Goal: Task Accomplishment & Management: Use online tool/utility

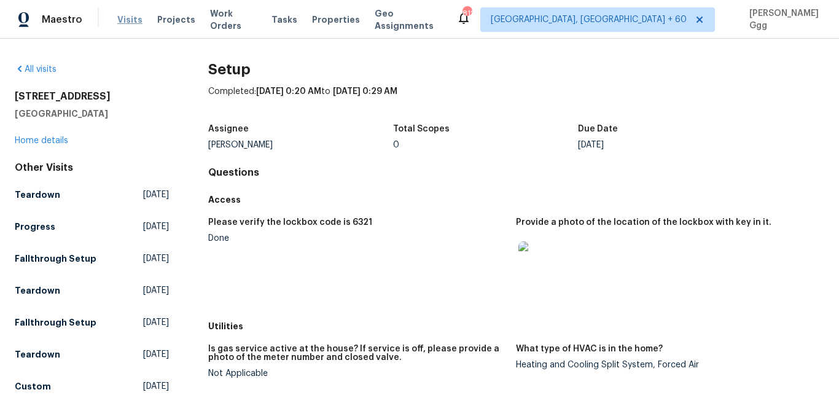
click at [128, 20] on span "Visits" at bounding box center [129, 20] width 25 height 12
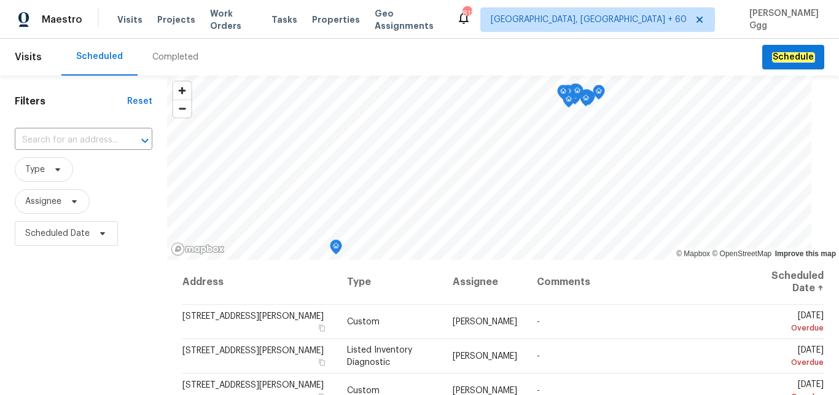
click at [159, 57] on div "Completed" at bounding box center [175, 57] width 46 height 12
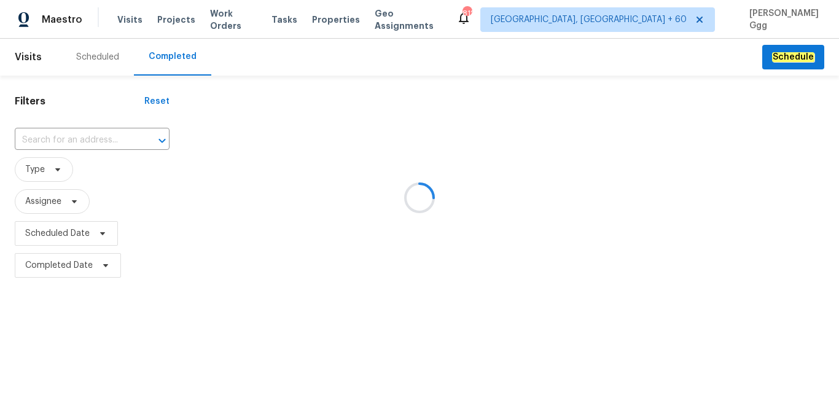
click at [56, 138] on div at bounding box center [419, 197] width 839 height 395
click at [42, 141] on div at bounding box center [419, 197] width 839 height 395
click at [38, 136] on div at bounding box center [419, 197] width 839 height 395
click at [39, 136] on div at bounding box center [419, 197] width 839 height 395
click at [34, 133] on div at bounding box center [419, 197] width 839 height 395
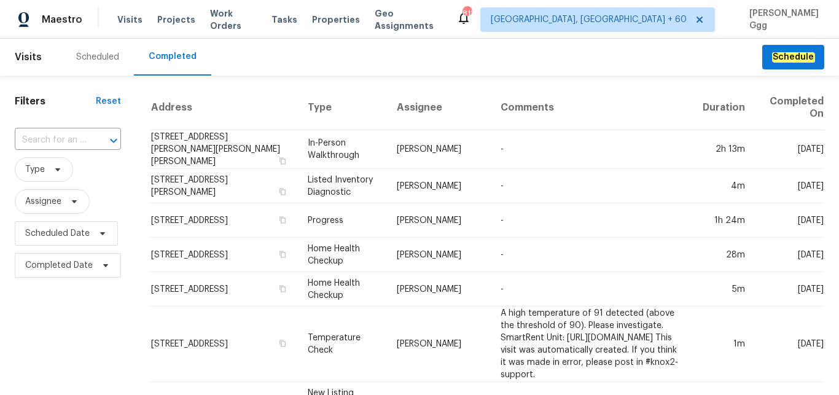
click at [34, 133] on input "text" at bounding box center [51, 140] width 72 height 19
paste input "[STREET_ADDRESS][PERSON_NAME]"
type input "[STREET_ADDRESS][PERSON_NAME]"
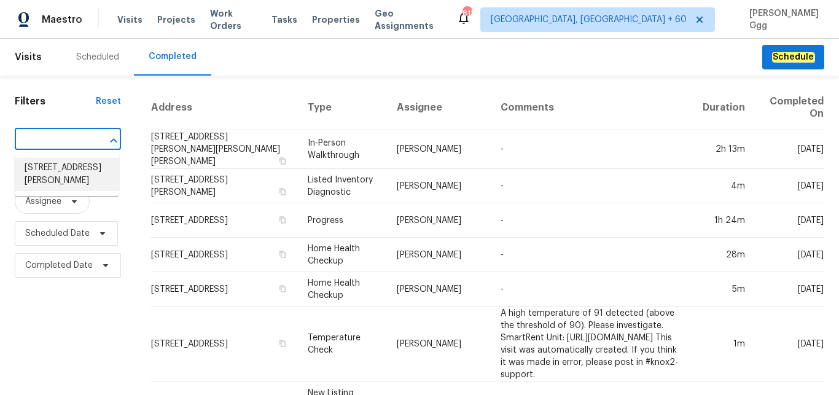
click at [49, 166] on li "[STREET_ADDRESS][PERSON_NAME]" at bounding box center [67, 174] width 104 height 33
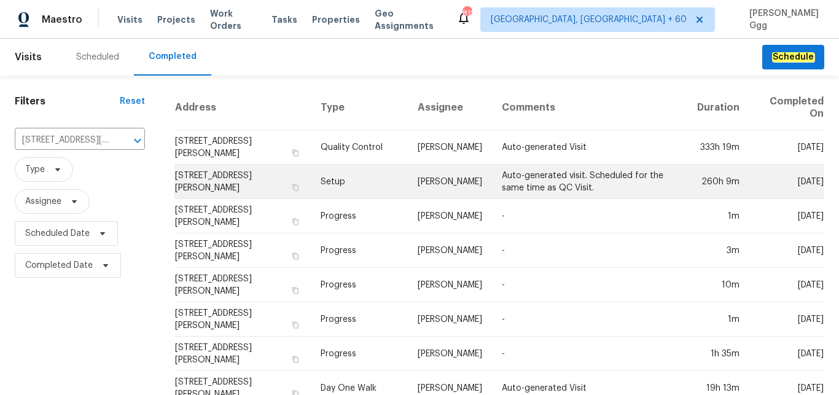
click at [332, 179] on td "Setup" at bounding box center [360, 182] width 98 height 34
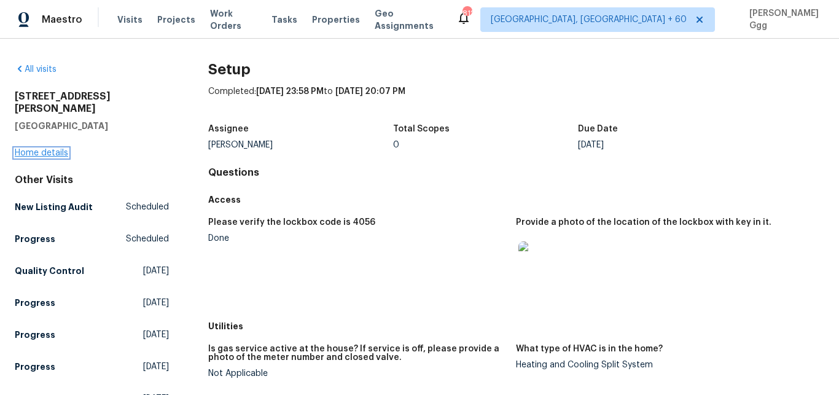
click at [52, 149] on link "Home details" at bounding box center [41, 153] width 53 height 9
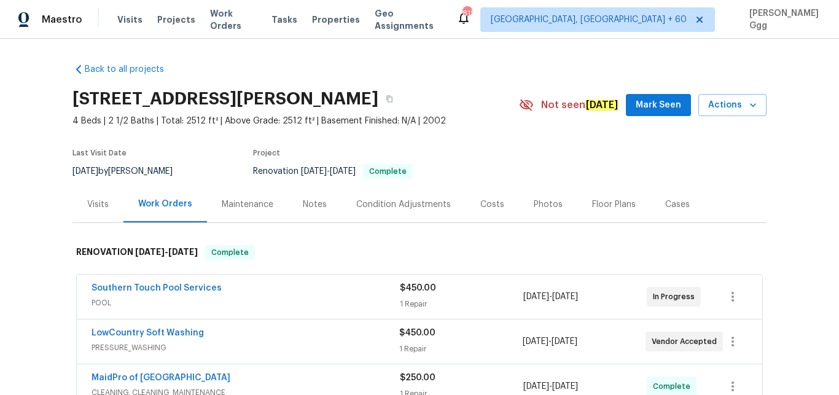
click at [537, 206] on div "Photos" at bounding box center [548, 204] width 29 height 12
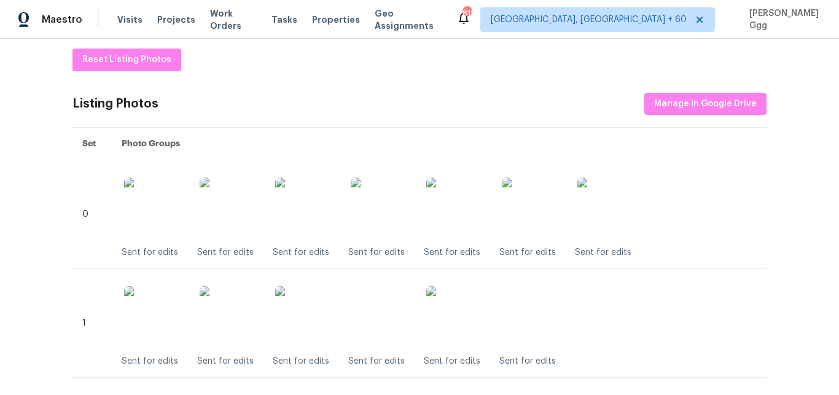
scroll to position [206, 0]
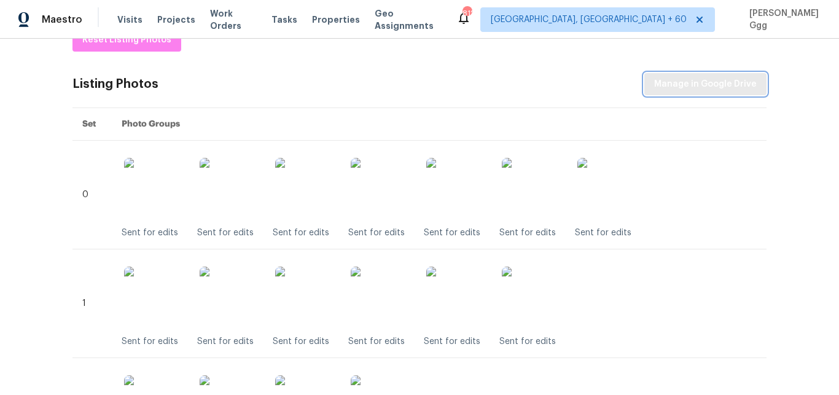
click at [675, 85] on span "Manage in Google Drive" at bounding box center [705, 84] width 103 height 15
